Goal: Information Seeking & Learning: Learn about a topic

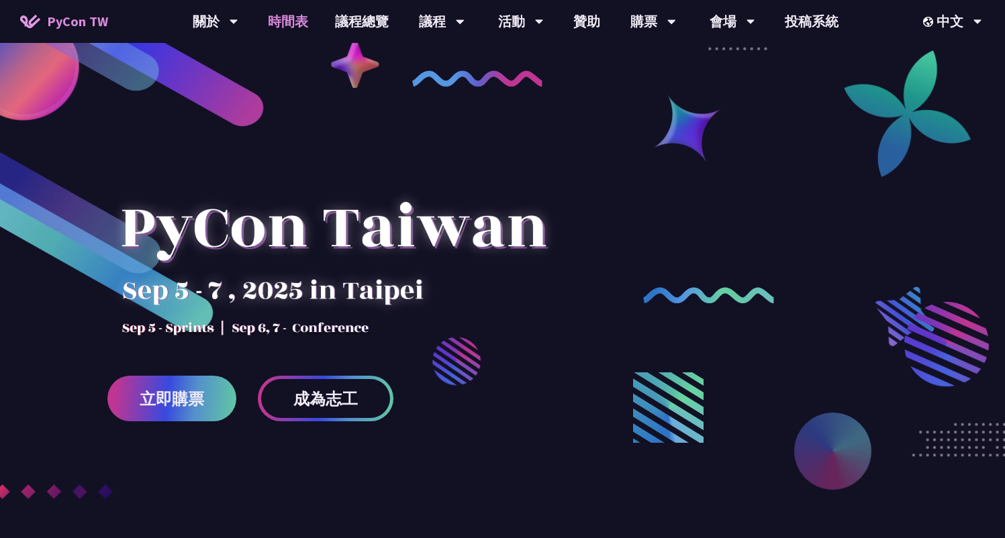
click at [289, 22] on link "時間表" at bounding box center [287, 21] width 67 height 43
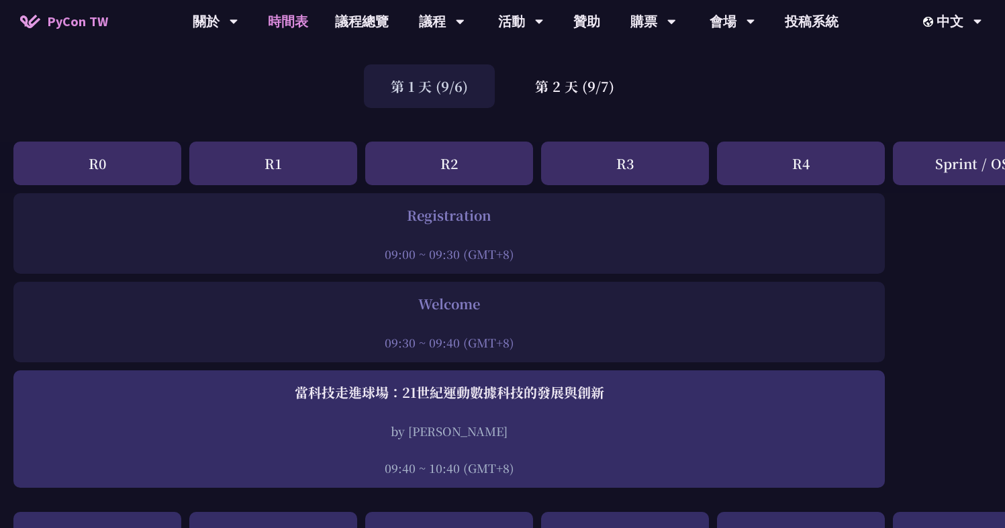
scroll to position [13, 0]
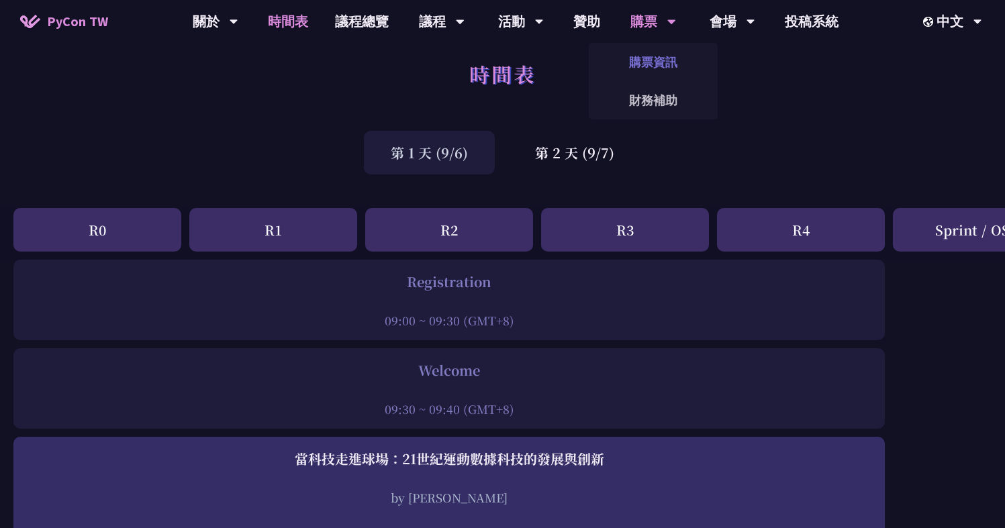
click at [646, 65] on link "購票資訊" at bounding box center [653, 62] width 129 height 32
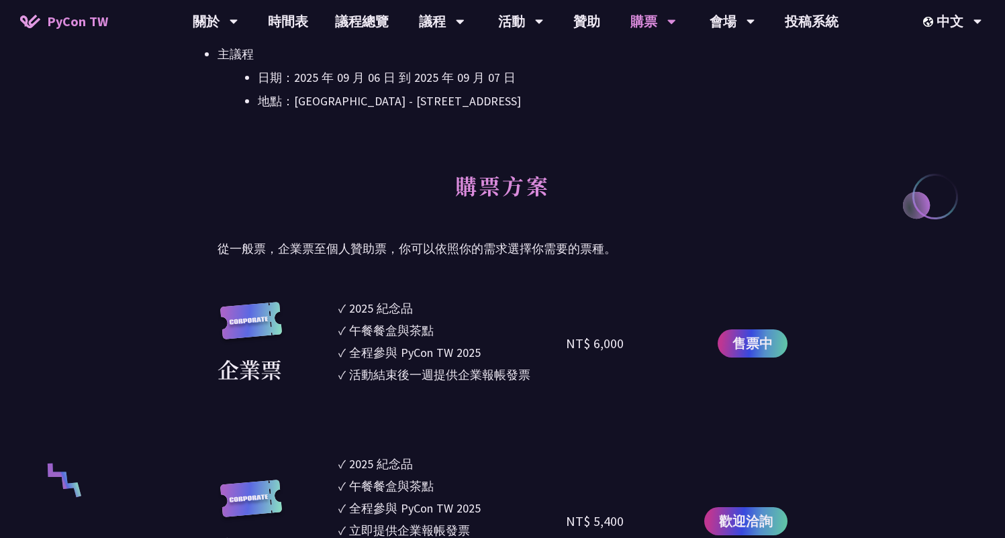
scroll to position [427, 0]
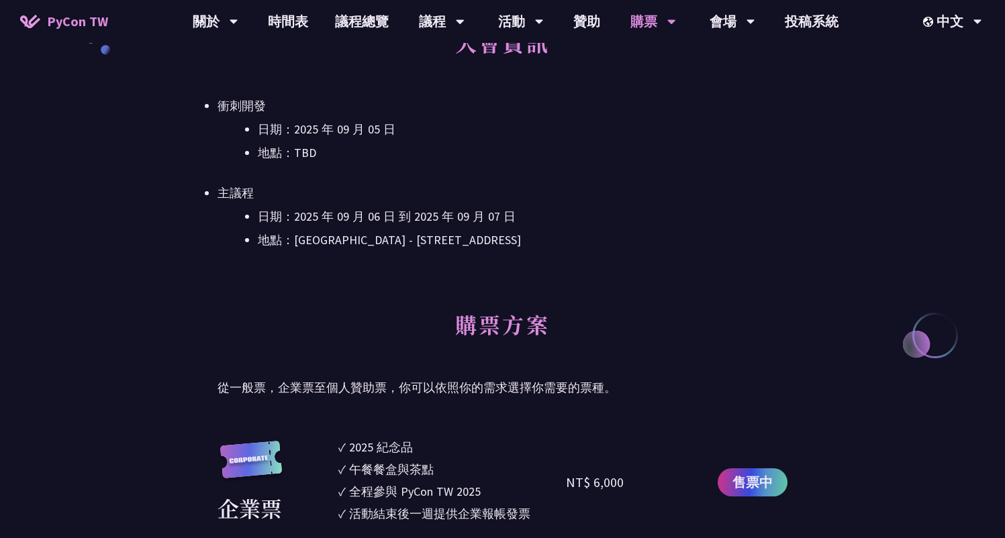
click at [285, 30] on link "時間表" at bounding box center [287, 21] width 67 height 43
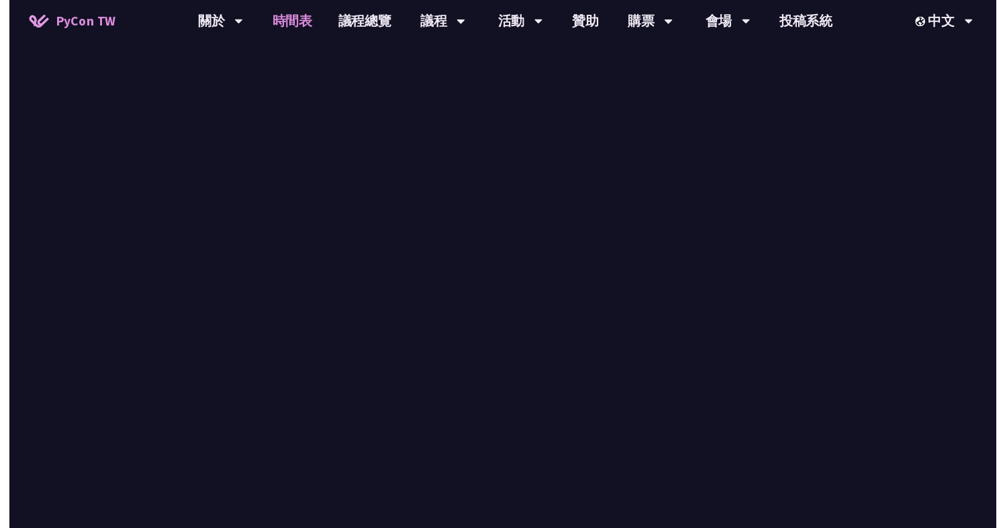
scroll to position [13, 0]
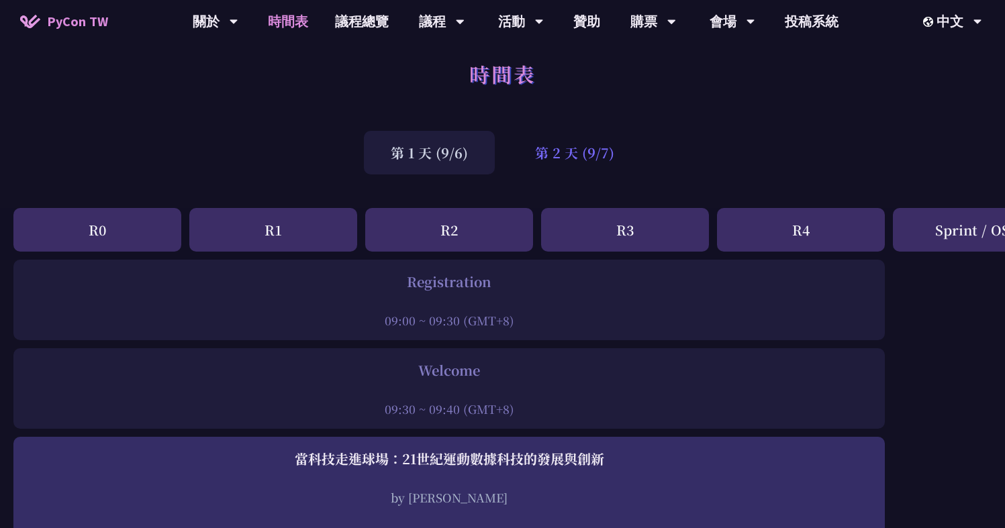
click at [568, 160] on div "第 2 天 (9/7)" at bounding box center [574, 153] width 133 height 44
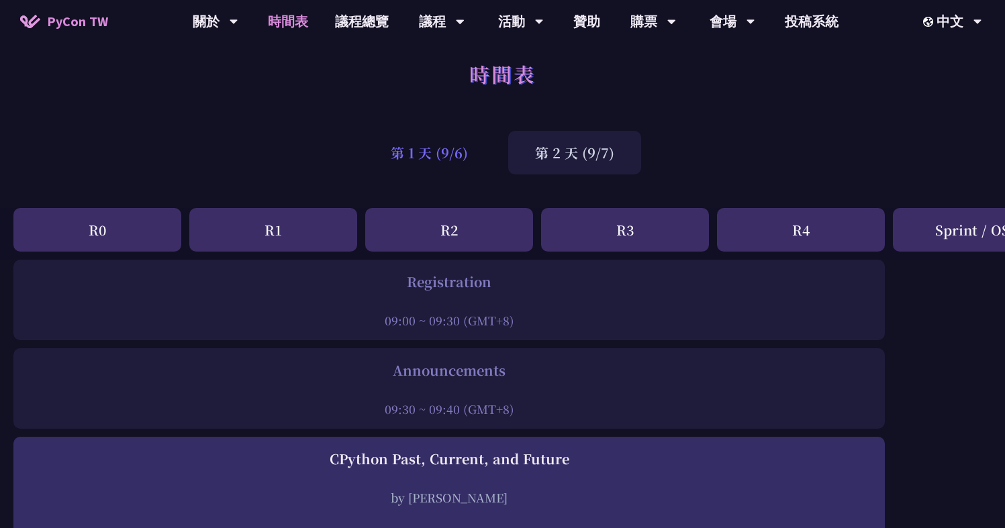
click at [449, 160] on div "第 1 天 (9/6)" at bounding box center [429, 153] width 131 height 44
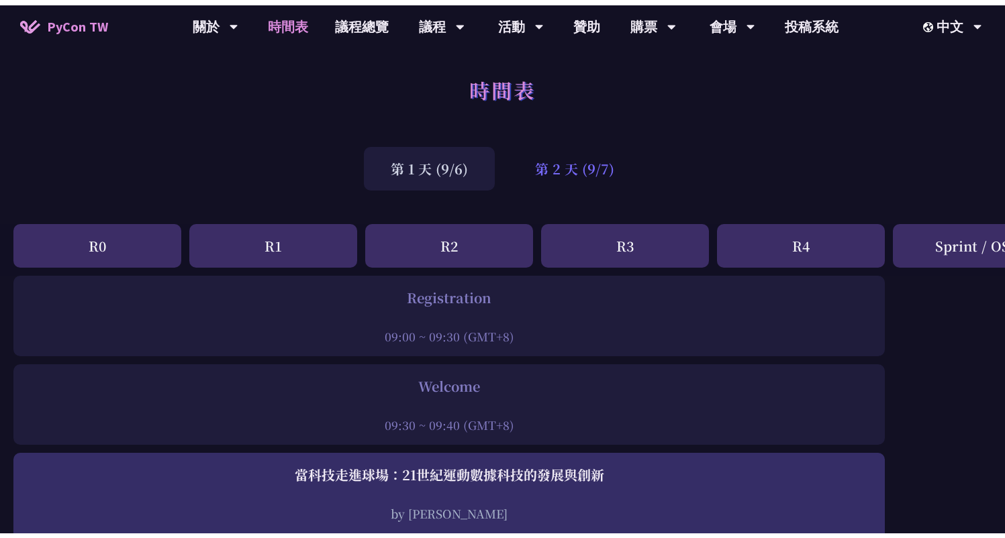
scroll to position [0, 0]
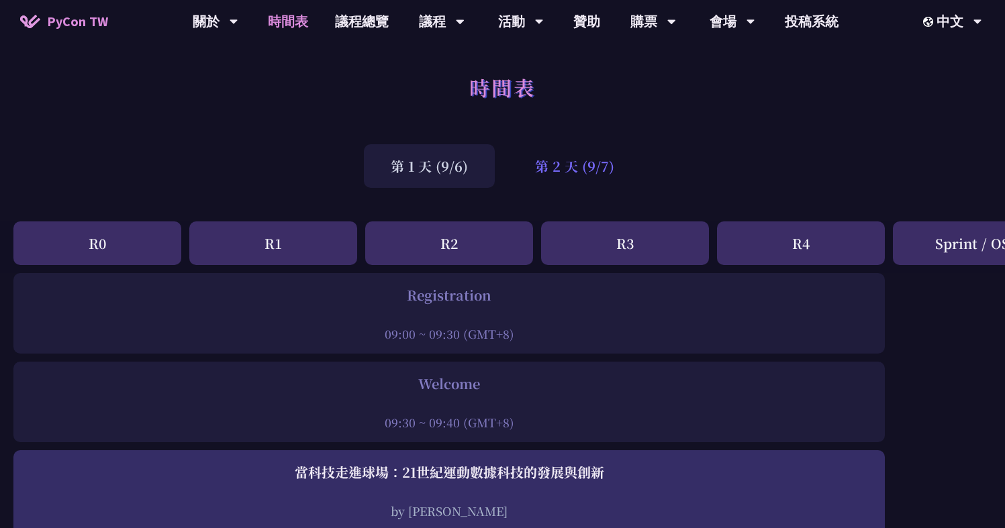
click at [577, 162] on div "第 2 天 (9/7)" at bounding box center [574, 166] width 133 height 44
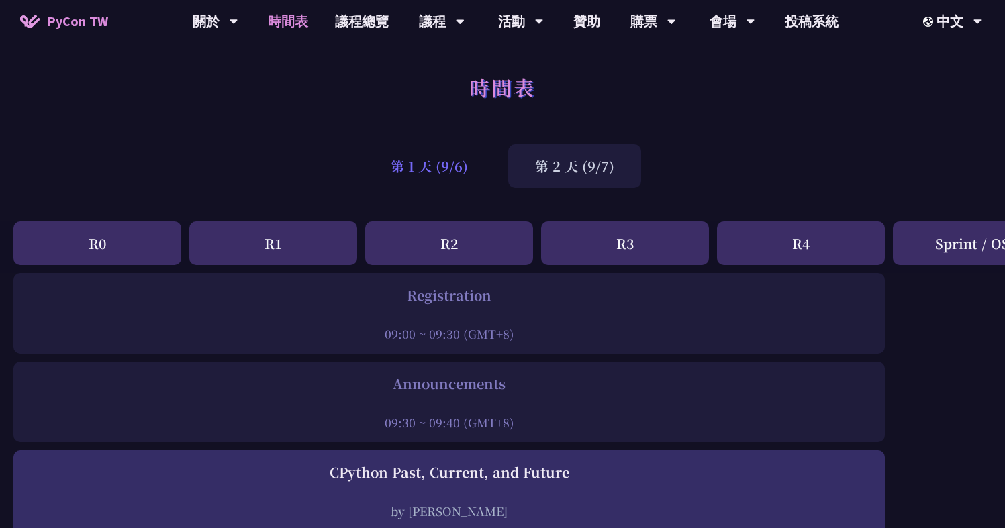
click at [424, 169] on div "第 1 天 (9/6)" at bounding box center [429, 166] width 131 height 44
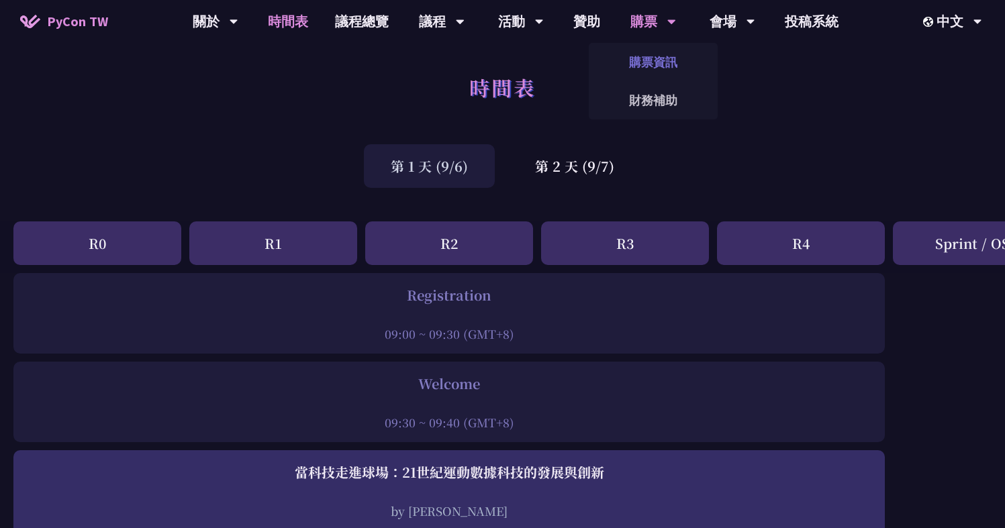
click at [635, 62] on link "購票資訊" at bounding box center [653, 62] width 129 height 32
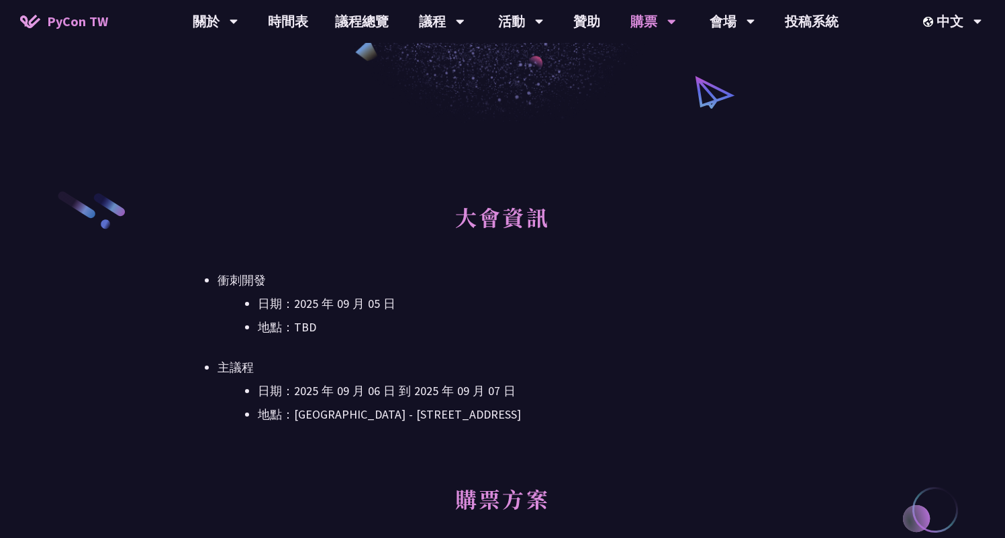
scroll to position [272, 0]
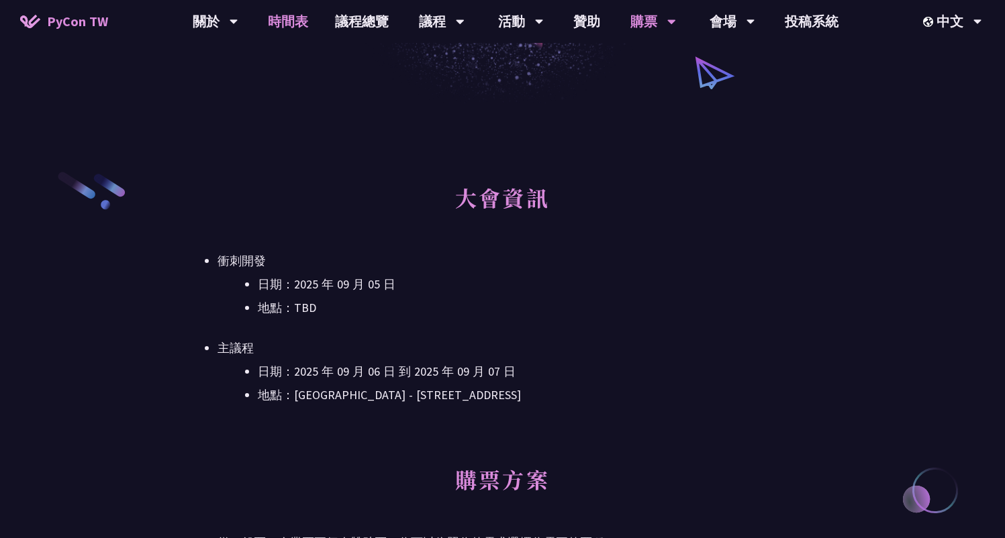
click at [291, 21] on link "時間表" at bounding box center [287, 21] width 67 height 43
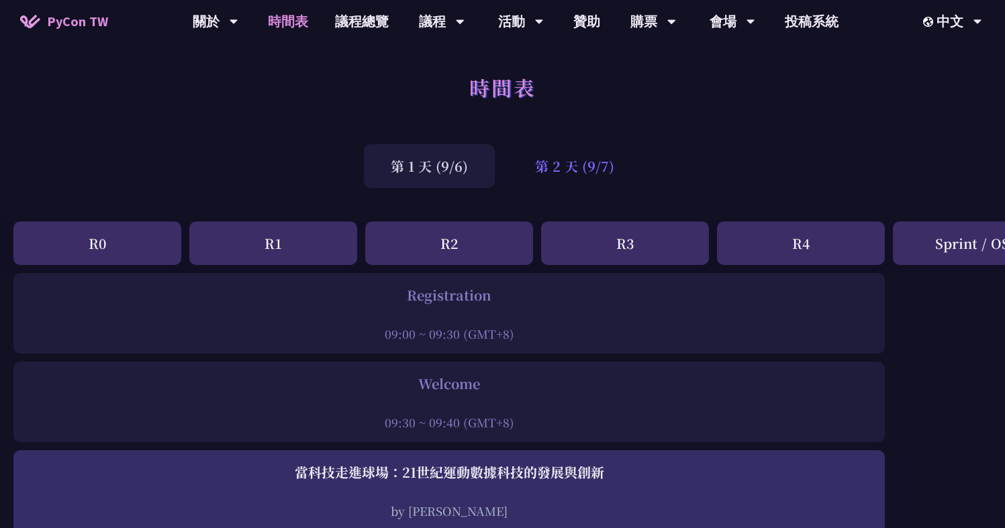
click at [575, 162] on div "第 2 天 (9/7)" at bounding box center [574, 166] width 133 height 44
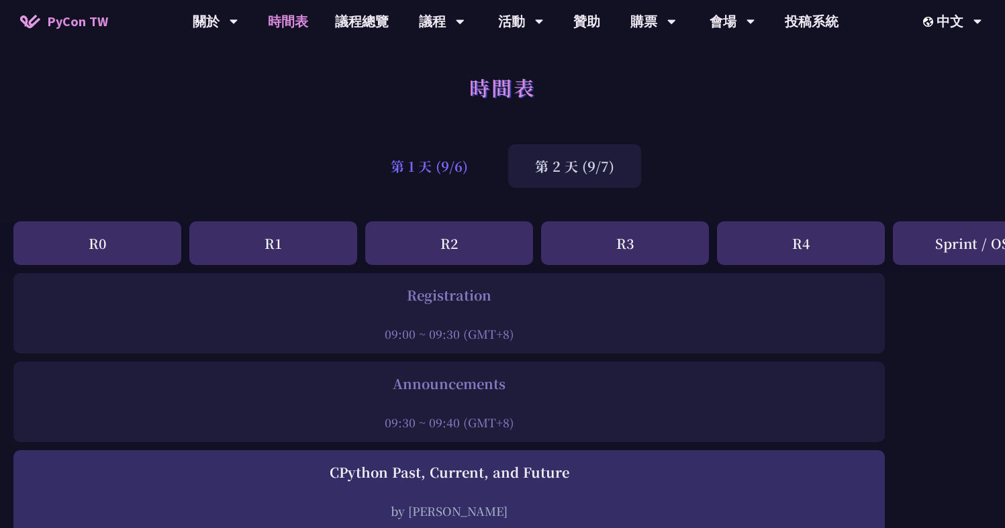
click at [442, 166] on div "第 1 天 (9/6)" at bounding box center [429, 166] width 131 height 44
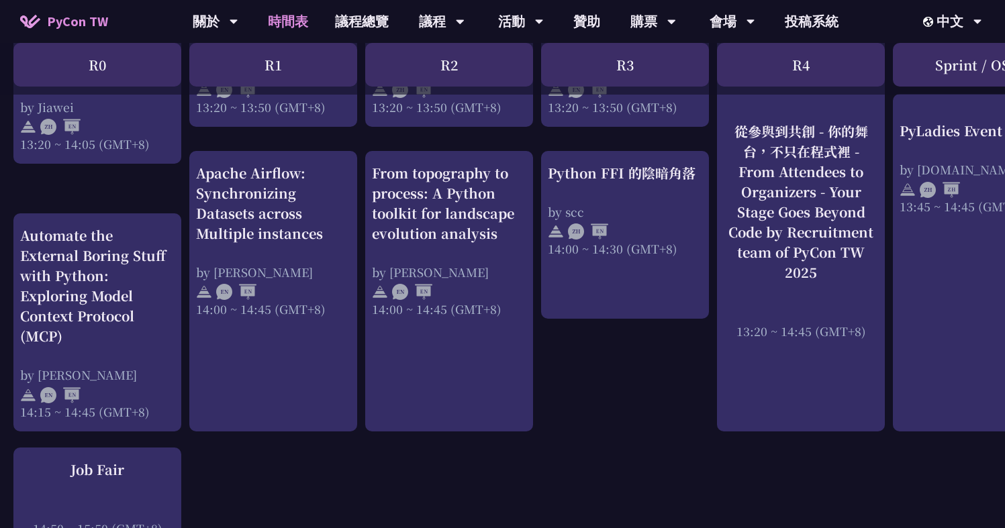
scroll to position [1219, 0]
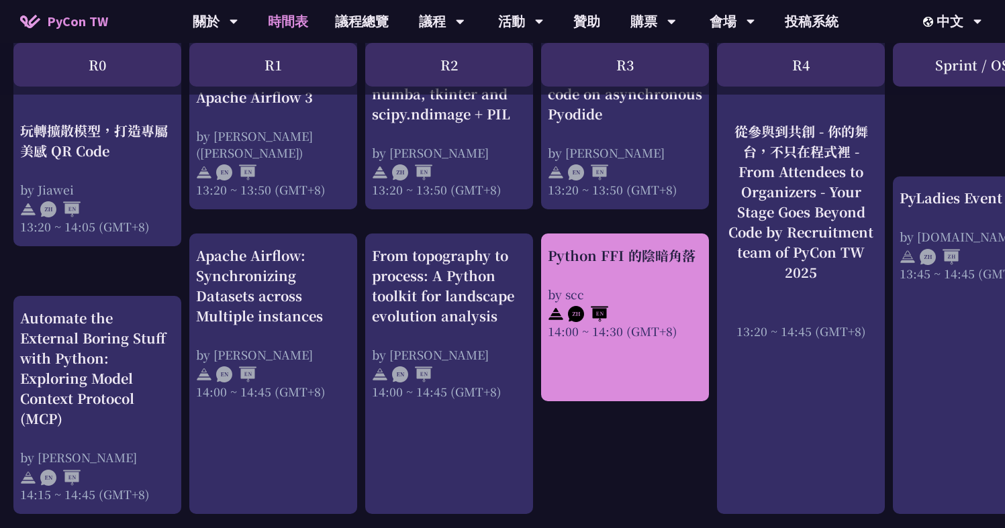
click at [644, 261] on div "Python FFI 的陰暗角落" at bounding box center [625, 256] width 154 height 20
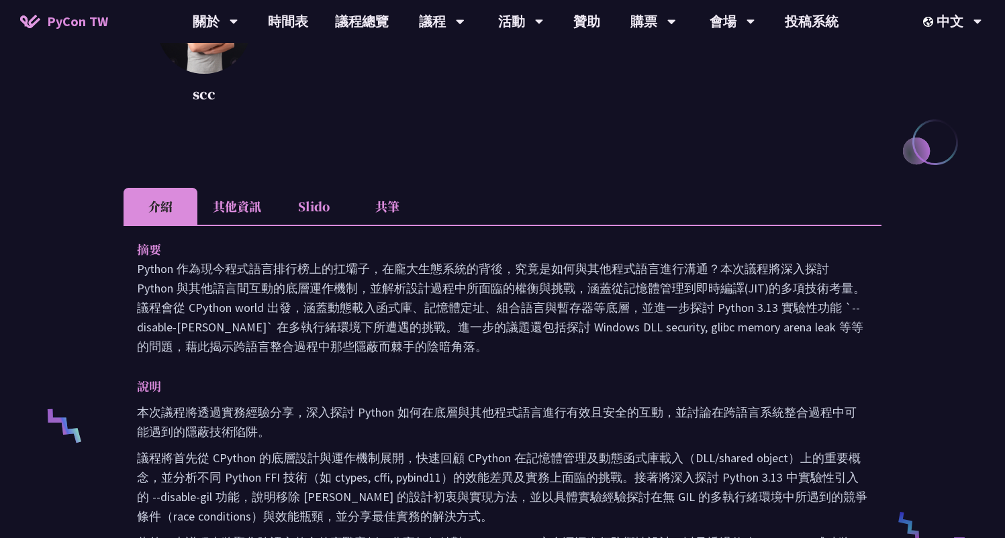
scroll to position [260, 0]
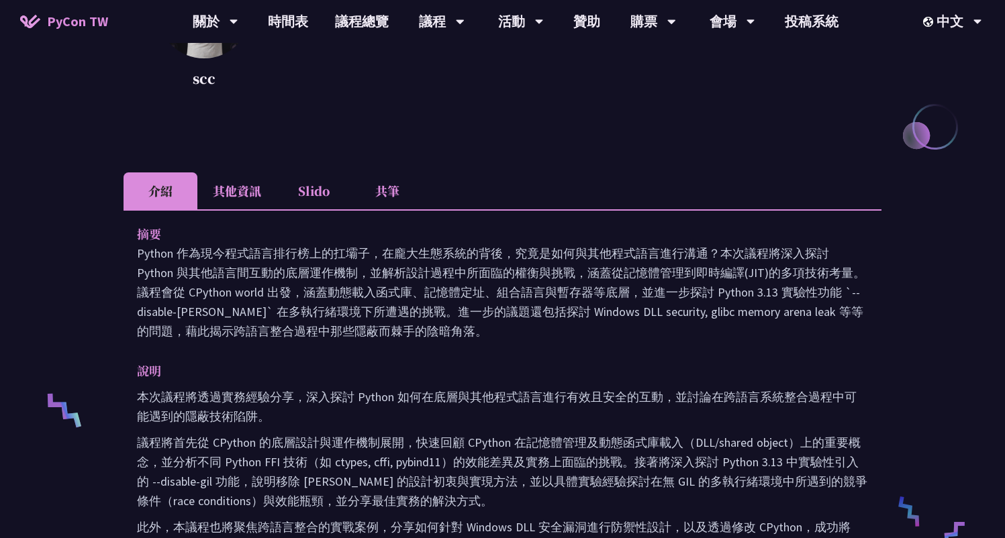
click at [236, 195] on li "其他資訊" at bounding box center [236, 190] width 79 height 37
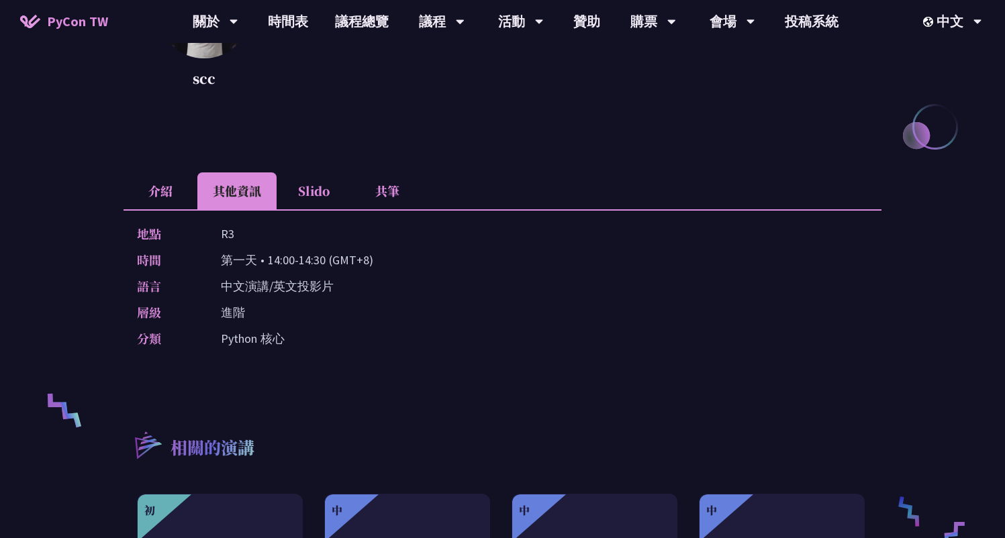
click at [331, 197] on li "Slido" at bounding box center [313, 190] width 74 height 37
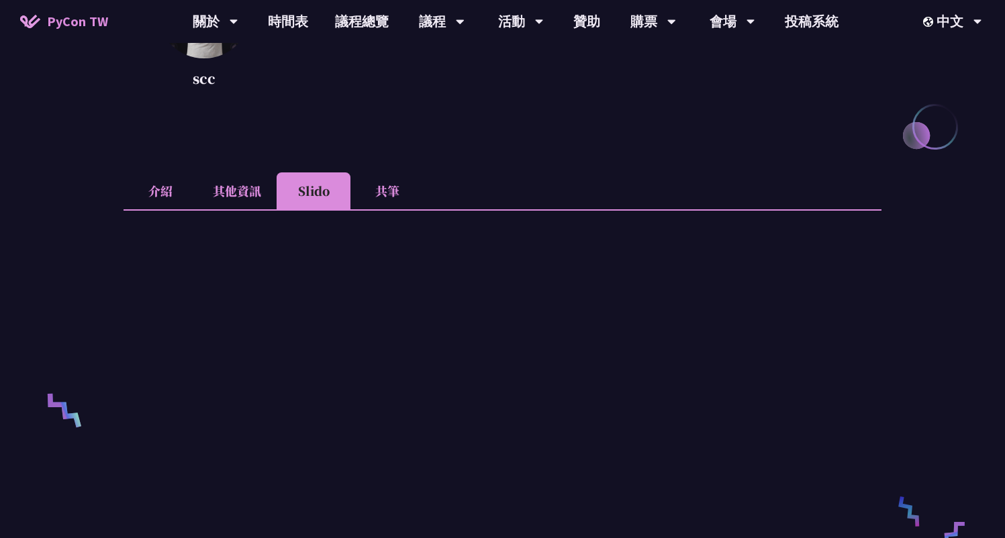
click at [408, 196] on li "共筆" at bounding box center [387, 190] width 74 height 37
click at [320, 197] on li "Slido" at bounding box center [313, 190] width 74 height 37
click at [224, 192] on li "其他資訊" at bounding box center [236, 190] width 79 height 37
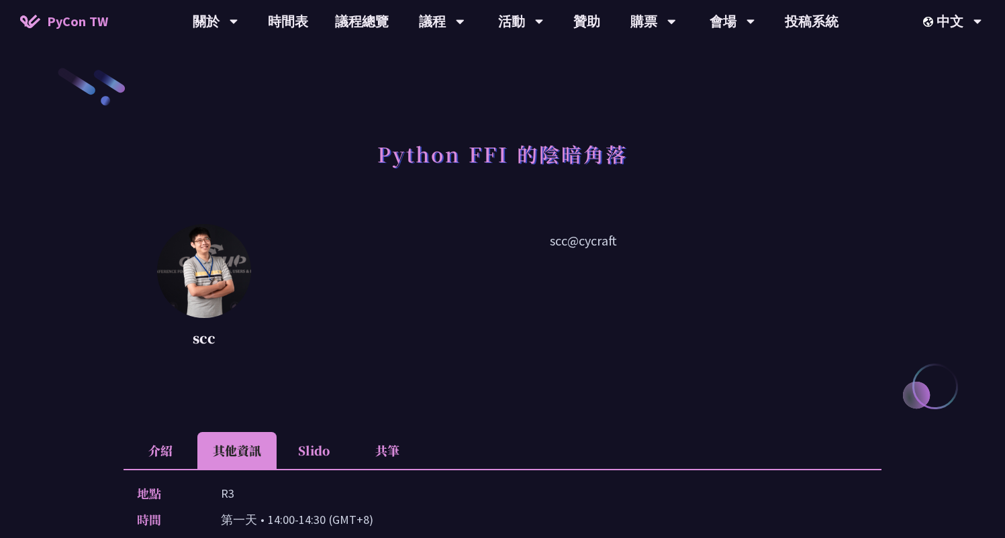
scroll to position [0, 0]
click at [87, 20] on span "PyCon TW" at bounding box center [77, 21] width 61 height 20
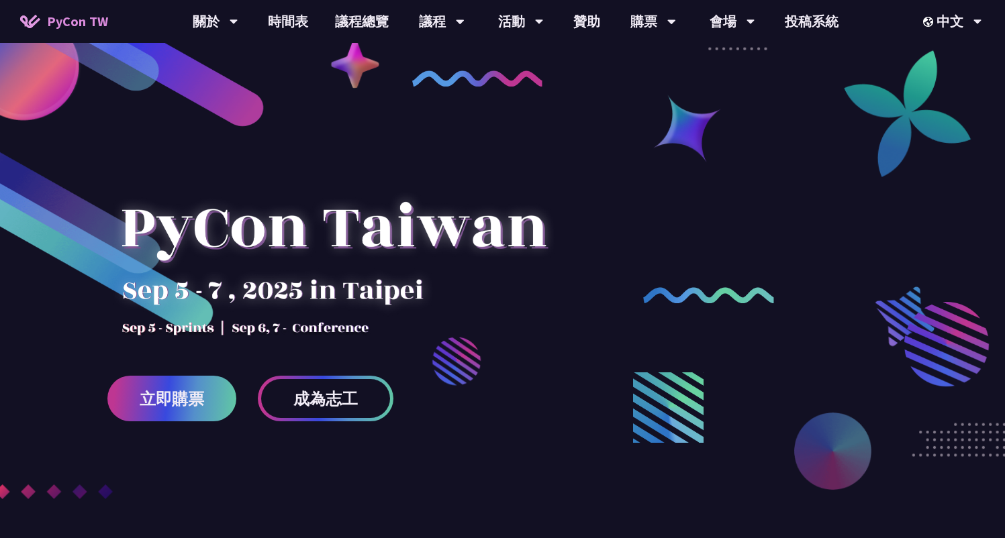
click at [613, 206] on div at bounding box center [502, 332] width 1005 height 503
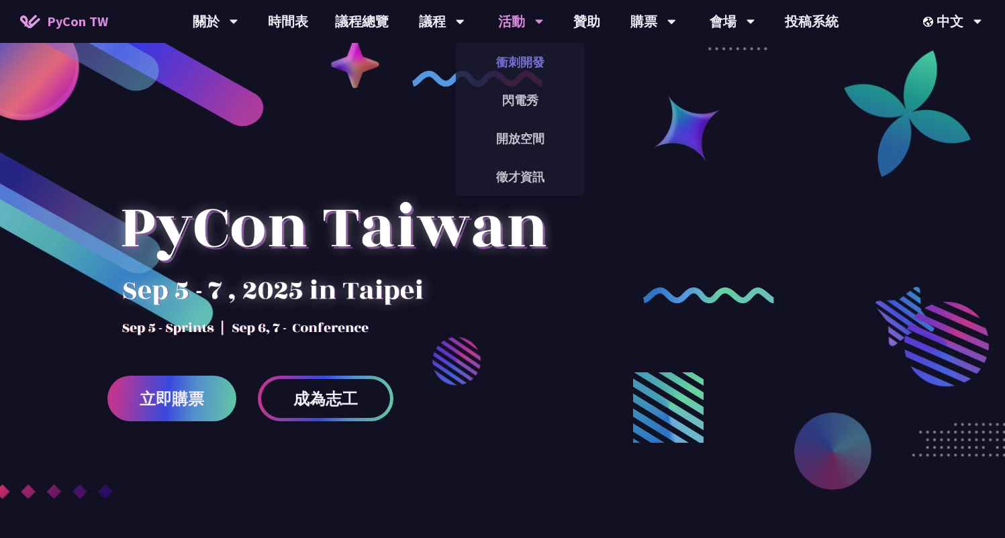
click at [498, 66] on link "衝刺開發" at bounding box center [520, 62] width 129 height 32
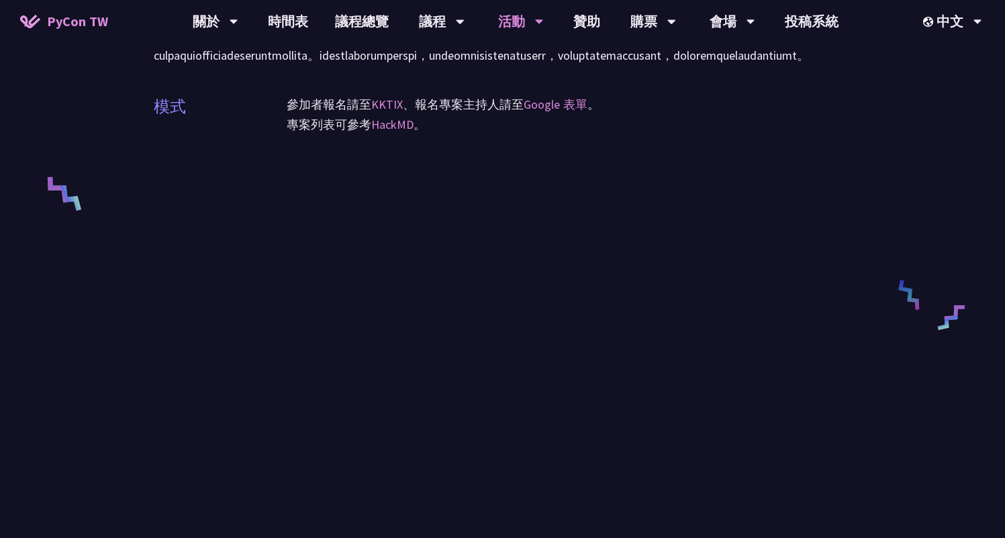
scroll to position [6, 0]
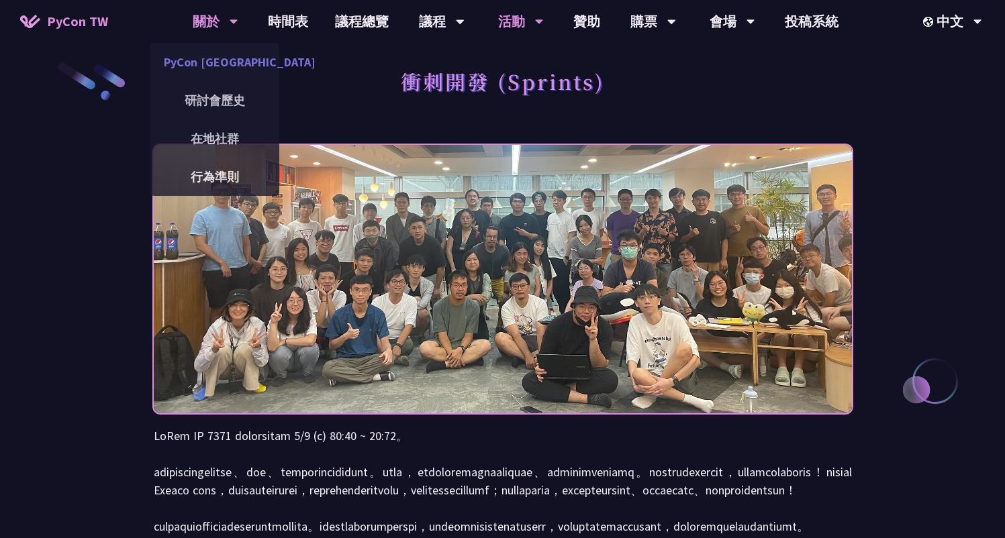
click at [213, 65] on link "PyCon [GEOGRAPHIC_DATA]" at bounding box center [214, 62] width 129 height 32
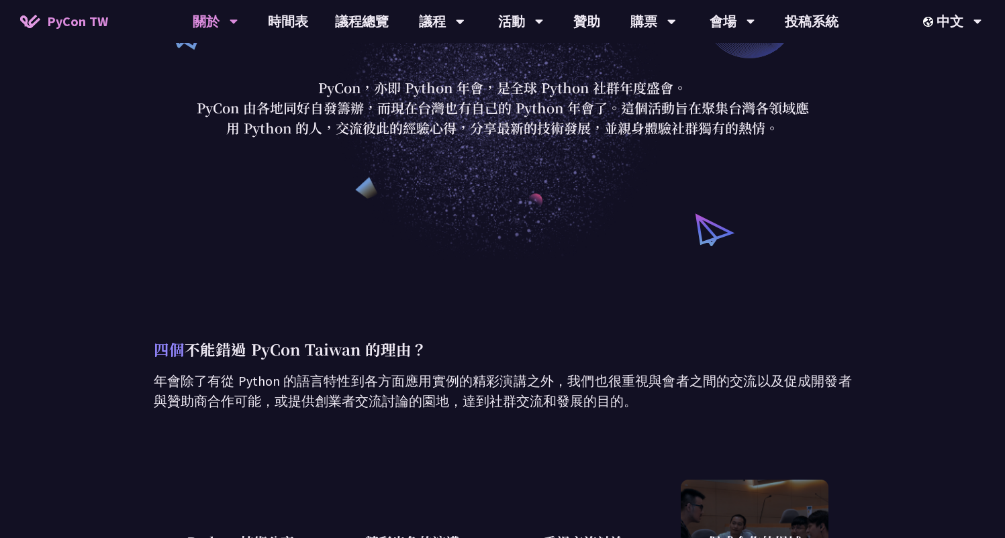
scroll to position [116, 0]
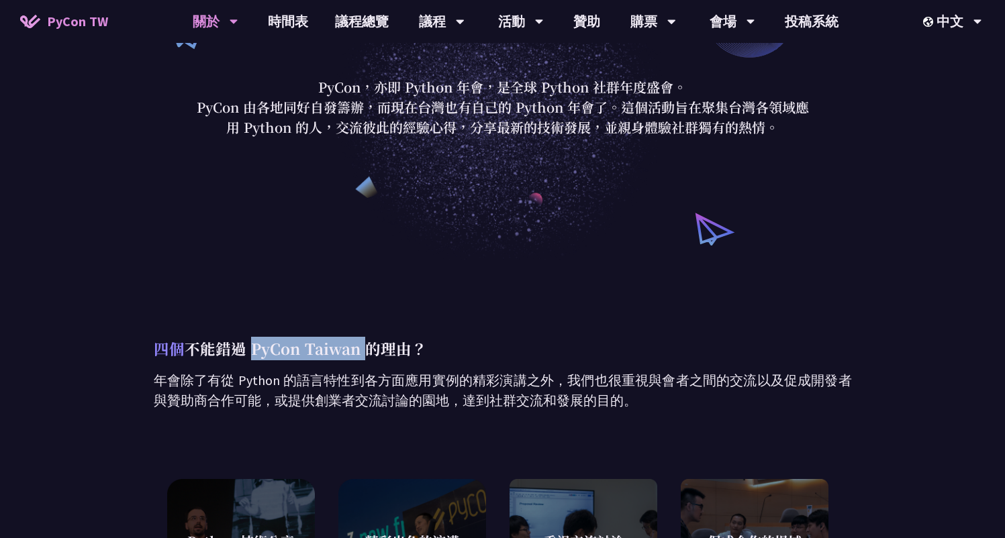
drag, startPoint x: 248, startPoint y: 348, endPoint x: 364, endPoint y: 348, distance: 116.1
click at [364, 348] on p "四個 不能錯過 PyCon Taiwan 的理由？" at bounding box center [503, 348] width 698 height 23
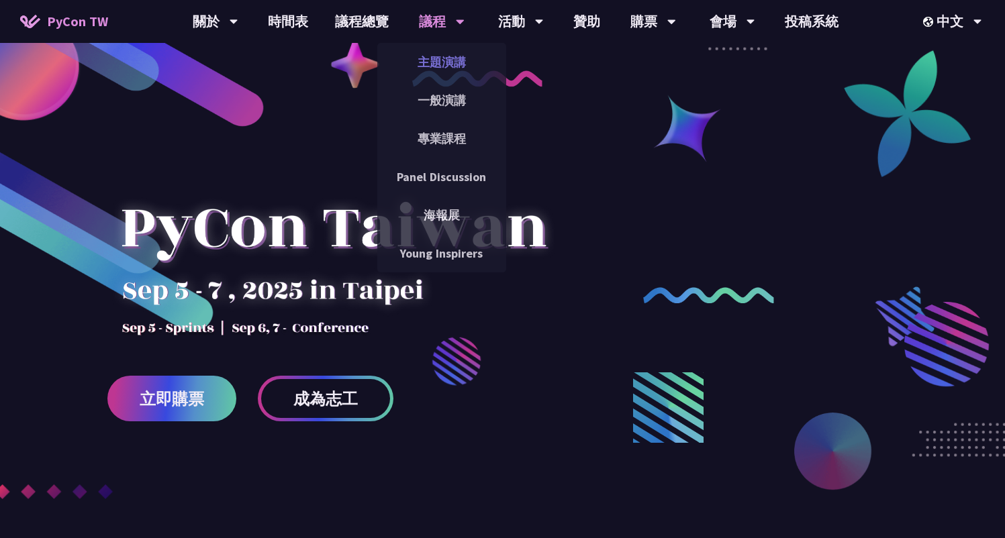
click at [438, 65] on link "主題演講" at bounding box center [441, 62] width 129 height 32
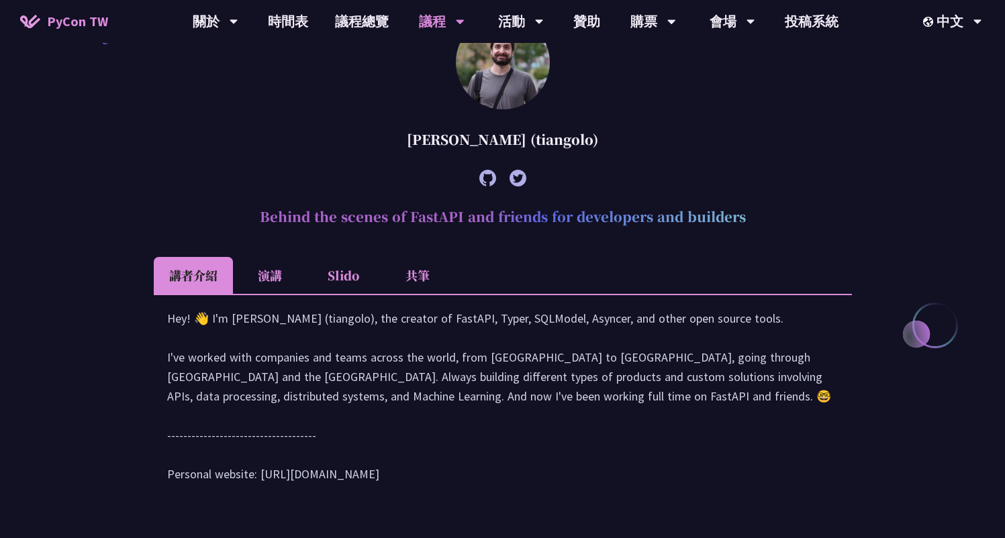
scroll to position [698, 0]
